Goal: Find specific fact: Find specific fact

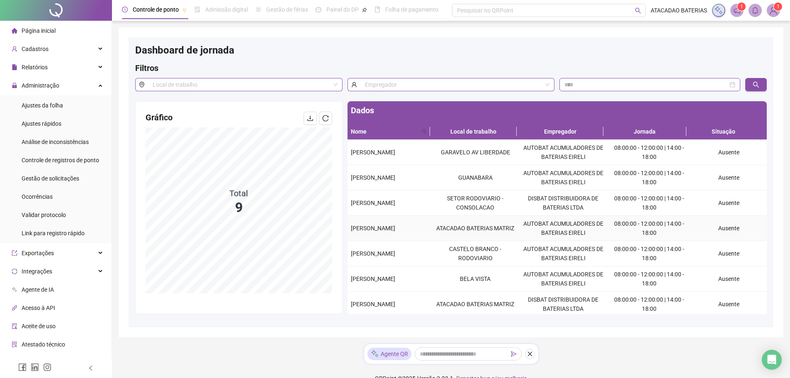
drag, startPoint x: 350, startPoint y: 224, endPoint x: 146, endPoint y: 21, distance: 288.5
click at [366, 213] on tbody "[PERSON_NAME] AV LIBERDADE AUTOBAT ACUMULADORES DE BATERIAS EIRELI 08:00:00 - 1…" at bounding box center [556, 254] width 419 height 228
copy span "[PERSON_NAME]"
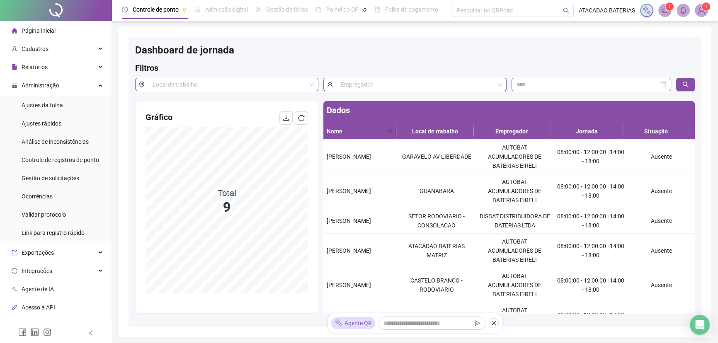
click at [317, 240] on div "Gráfico Total 9" at bounding box center [227, 202] width 182 height 201
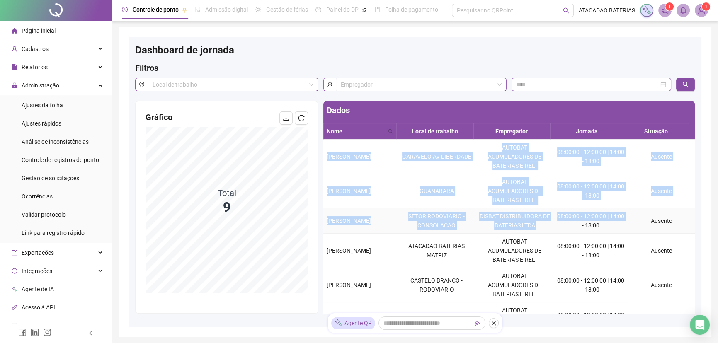
drag, startPoint x: 321, startPoint y: 223, endPoint x: 564, endPoint y: 225, distance: 242.9
click at [564, 225] on div "Dados Nome Local de trabalho Empregador Jornada Situação [PERSON_NAME] AV LIBER…" at bounding box center [509, 207] width 376 height 213
click at [557, 224] on td "08:00:00 - 12:00:00 | 14:00 - 18:00" at bounding box center [590, 221] width 74 height 25
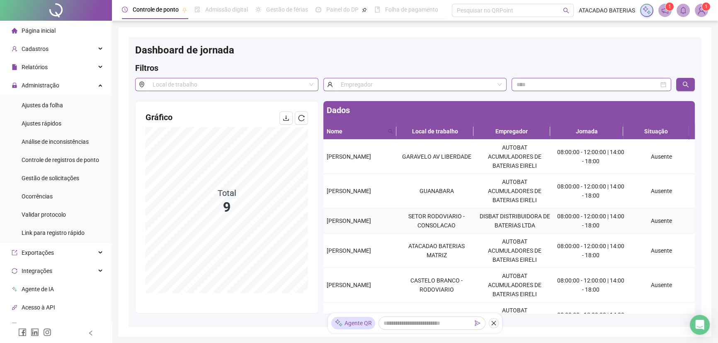
drag, startPoint x: 325, startPoint y: 221, endPoint x: 379, endPoint y: 225, distance: 54.9
click at [379, 225] on td "[PERSON_NAME]" at bounding box center [360, 221] width 74 height 25
drag, startPoint x: 325, startPoint y: 247, endPoint x: 374, endPoint y: 257, distance: 50.1
click at [374, 257] on td "[PERSON_NAME]" at bounding box center [360, 251] width 74 height 34
copy span "[PERSON_NAME]"
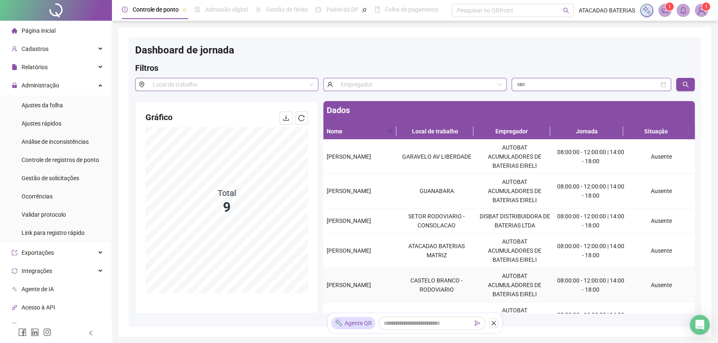
scroll to position [75, 0]
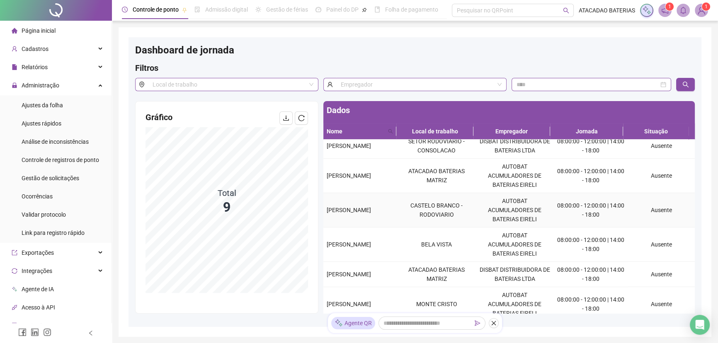
drag, startPoint x: 325, startPoint y: 205, endPoint x: 351, endPoint y: 212, distance: 27.6
click at [351, 212] on td "[PERSON_NAME]" at bounding box center [360, 210] width 74 height 34
copy span "[PERSON_NAME]"
drag, startPoint x: 324, startPoint y: 245, endPoint x: 393, endPoint y: 247, distance: 68.4
click at [393, 247] on td "[PERSON_NAME]" at bounding box center [360, 245] width 74 height 34
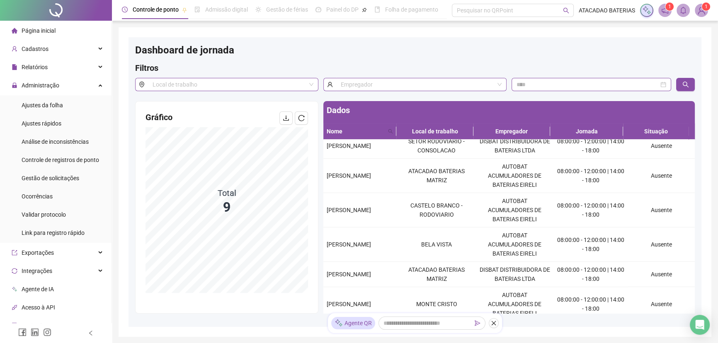
copy span "[PERSON_NAME]"
drag, startPoint x: 325, startPoint y: 272, endPoint x: 389, endPoint y: 269, distance: 64.7
click at [389, 269] on td "[PERSON_NAME]" at bounding box center [360, 274] width 74 height 25
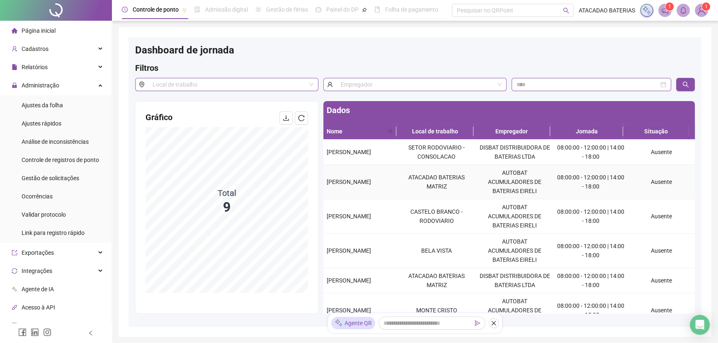
scroll to position [116, 0]
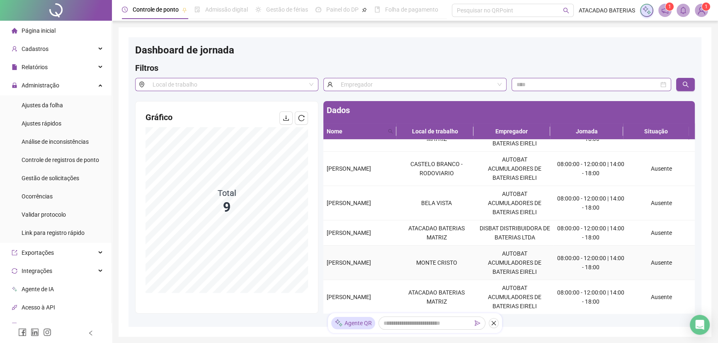
drag, startPoint x: 327, startPoint y: 257, endPoint x: 385, endPoint y: 268, distance: 59.5
click at [385, 267] on div "[PERSON_NAME]" at bounding box center [361, 262] width 68 height 9
copy span "[PERSON_NAME]"
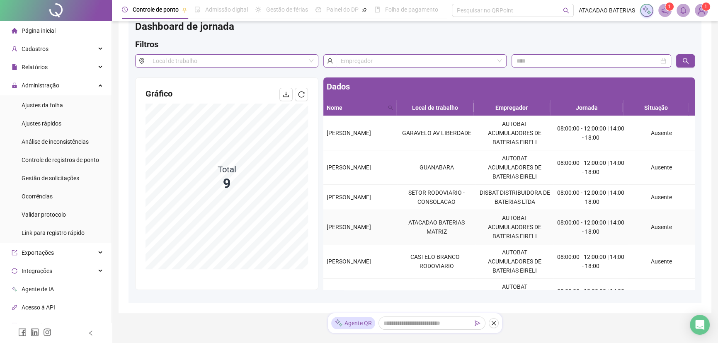
scroll to position [0, 0]
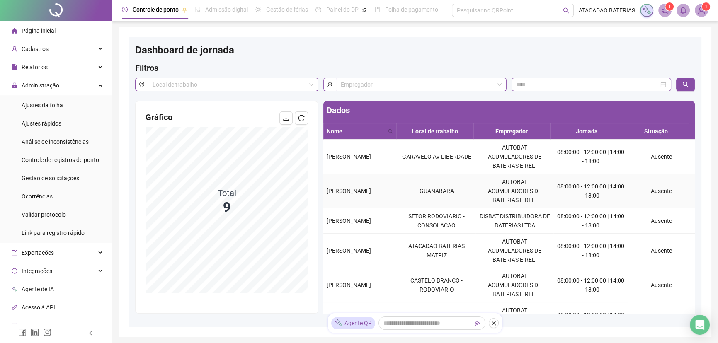
drag, startPoint x: 338, startPoint y: 191, endPoint x: 383, endPoint y: 204, distance: 47.4
click at [383, 204] on div "Dados Nome Local de trabalho Empregador Jornada Situação [PERSON_NAME] AV LIBER…" at bounding box center [509, 207] width 376 height 213
click at [407, 195] on td "GUANABARA" at bounding box center [437, 191] width 78 height 34
drag, startPoint x: 328, startPoint y: 186, endPoint x: 389, endPoint y: 195, distance: 62.0
click at [389, 195] on div "[PERSON_NAME]" at bounding box center [361, 191] width 68 height 9
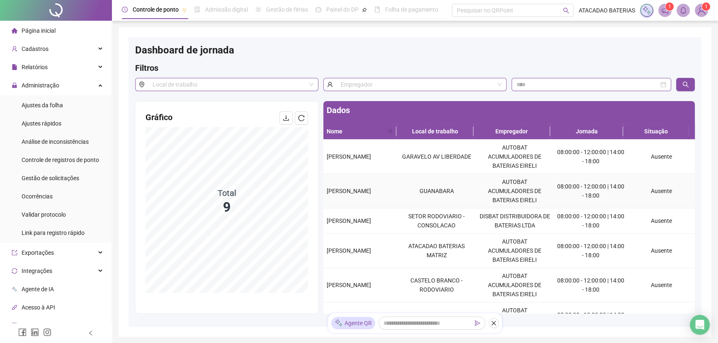
copy span "[PERSON_NAME]"
